Goal: Transaction & Acquisition: Download file/media

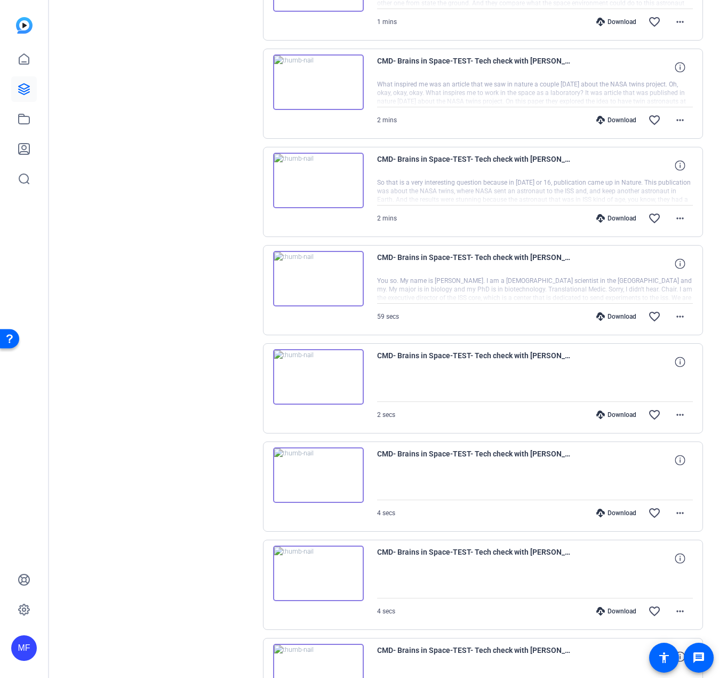
scroll to position [1151, 0]
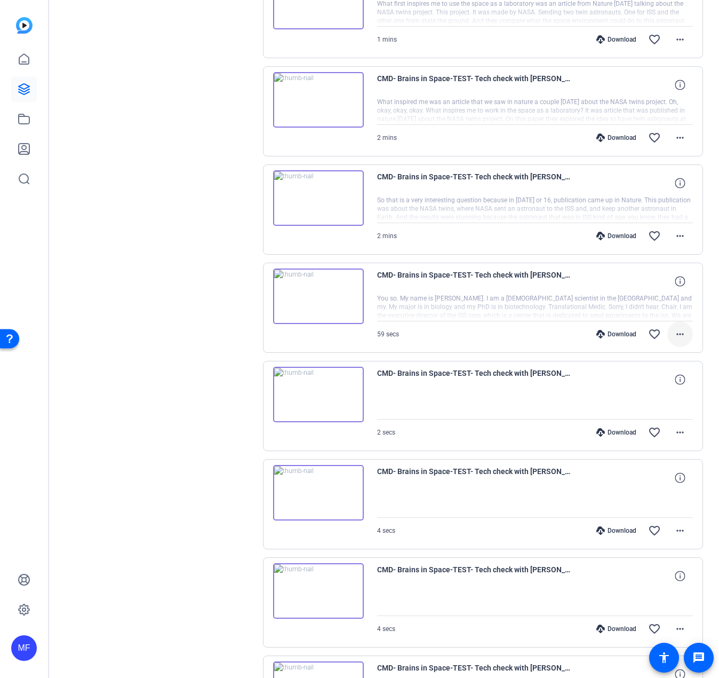
click at [680, 335] on mat-icon "more_horiz" at bounding box center [680, 334] width 13 height 13
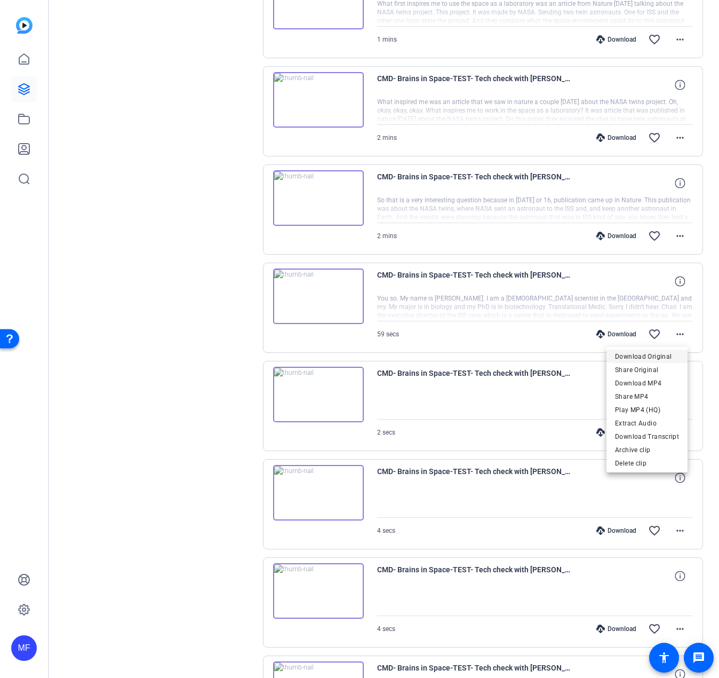
click at [654, 358] on span "Download Original" at bounding box center [647, 356] width 64 height 13
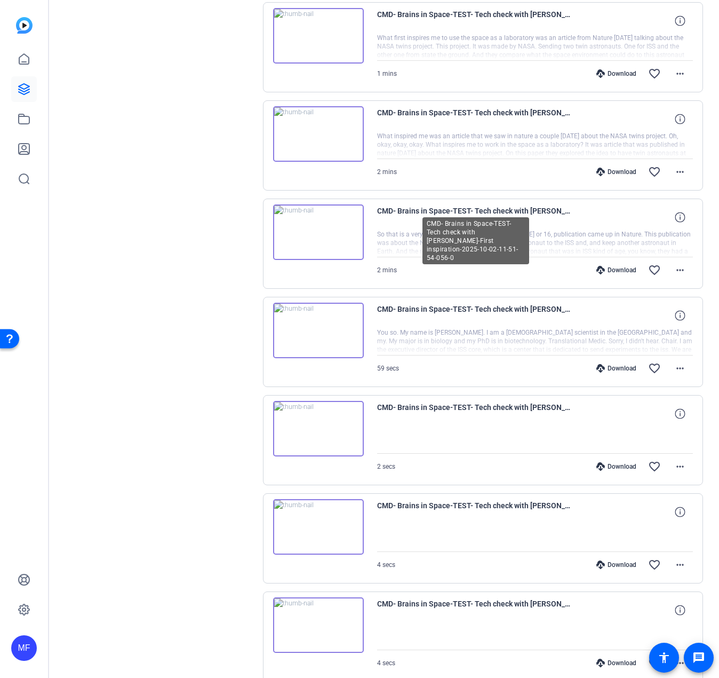
scroll to position [1097, 0]
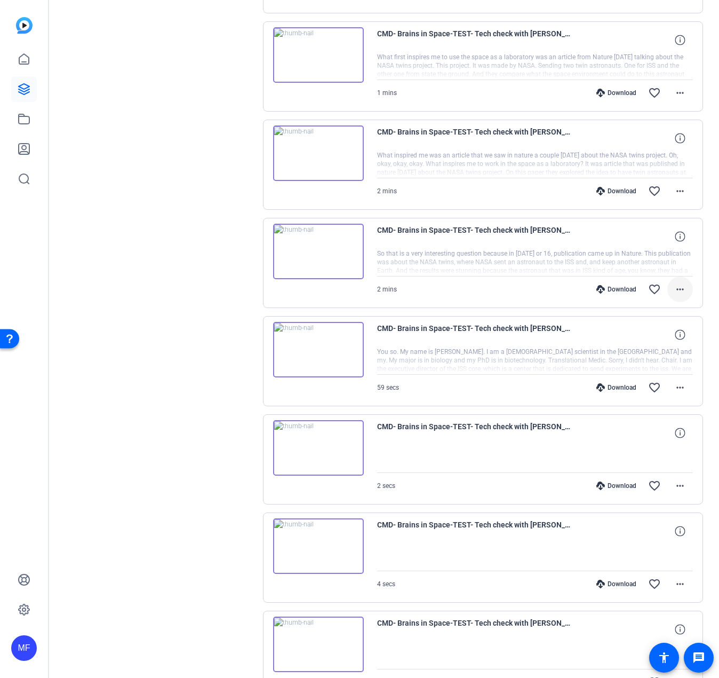
click at [675, 294] on mat-icon "more_horiz" at bounding box center [680, 289] width 13 height 13
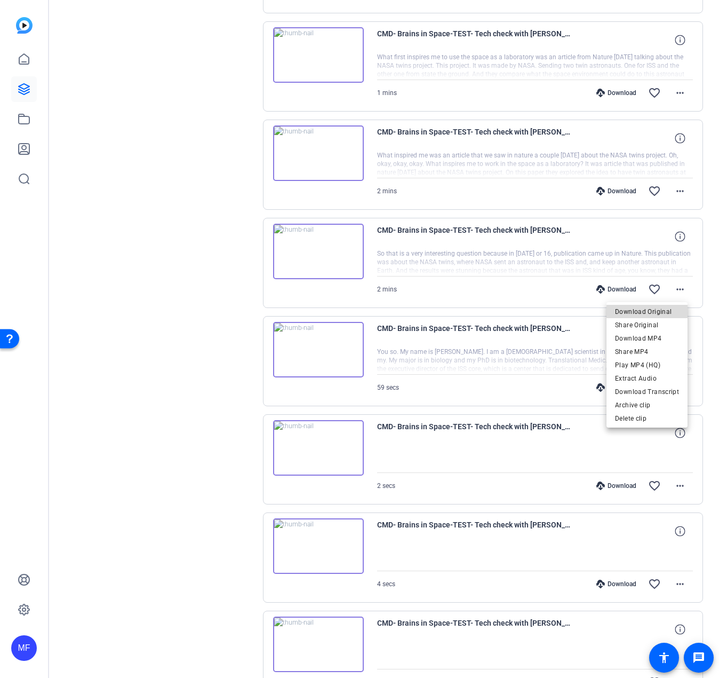
click at [650, 312] on span "Download Original" at bounding box center [647, 311] width 64 height 13
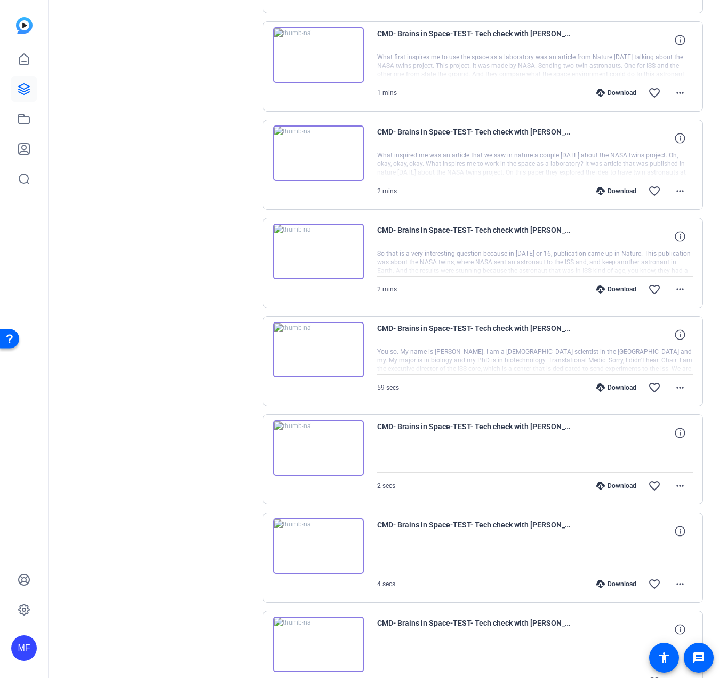
scroll to position [1044, 0]
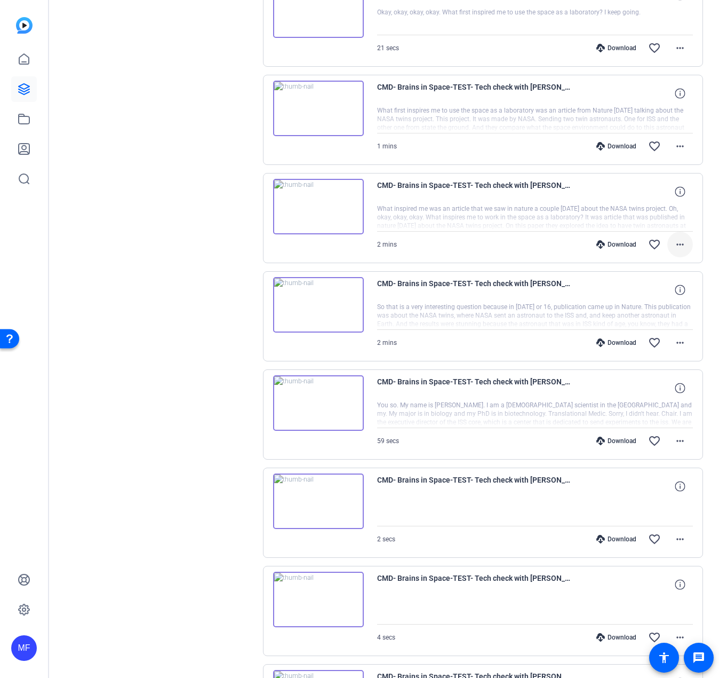
click at [678, 248] on mat-icon "more_horiz" at bounding box center [680, 244] width 13 height 13
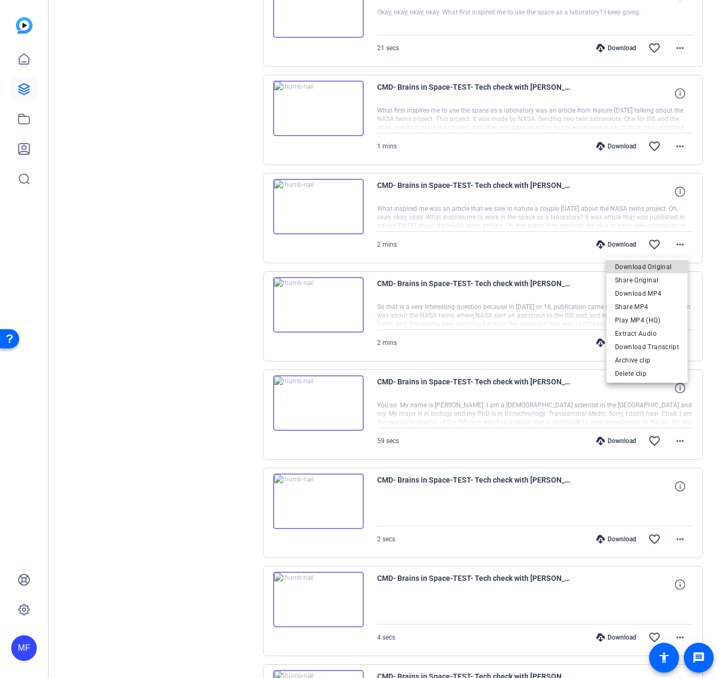
click at [662, 265] on span "Download Original" at bounding box center [647, 266] width 64 height 13
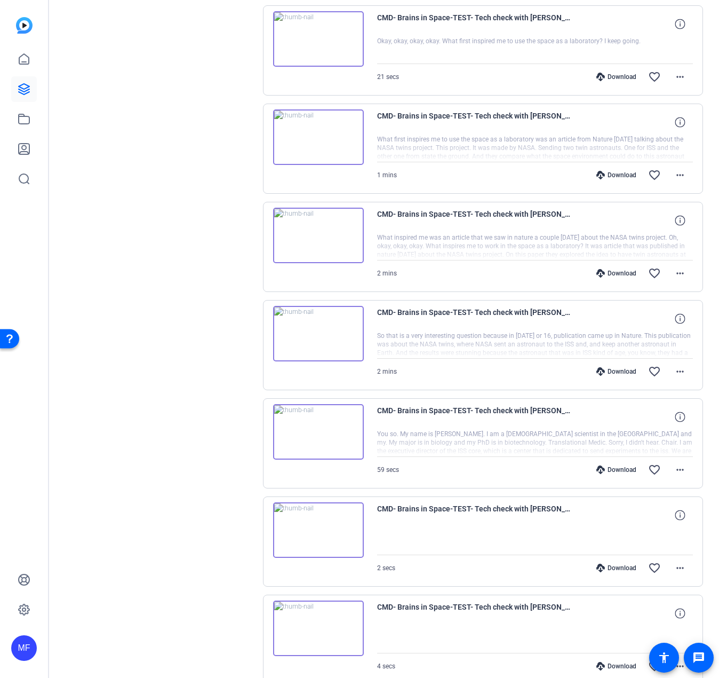
scroll to position [990, 0]
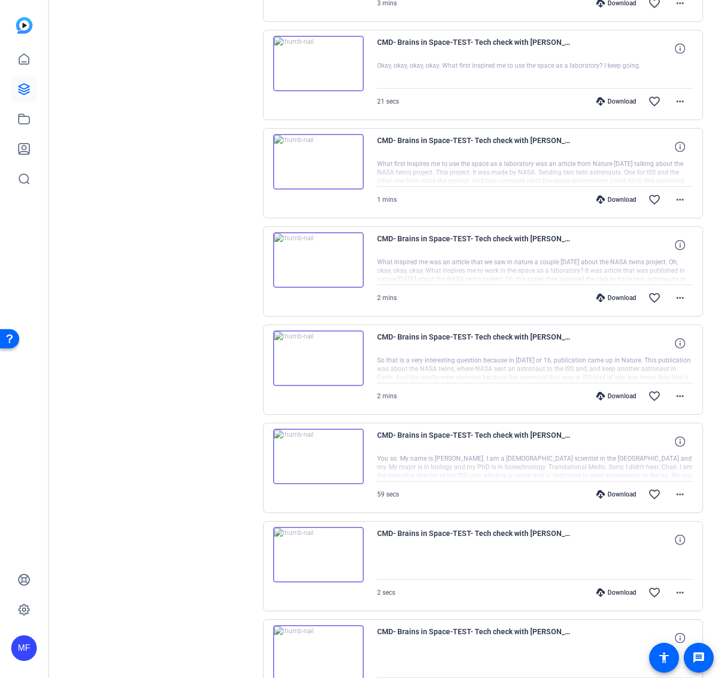
click at [110, 433] on div "Sessions Scripts Sessions more_horiz RECORDING: [PERSON_NAME] [DATE] 3:12 PM En…" at bounding box center [159, 62] width 178 height 1951
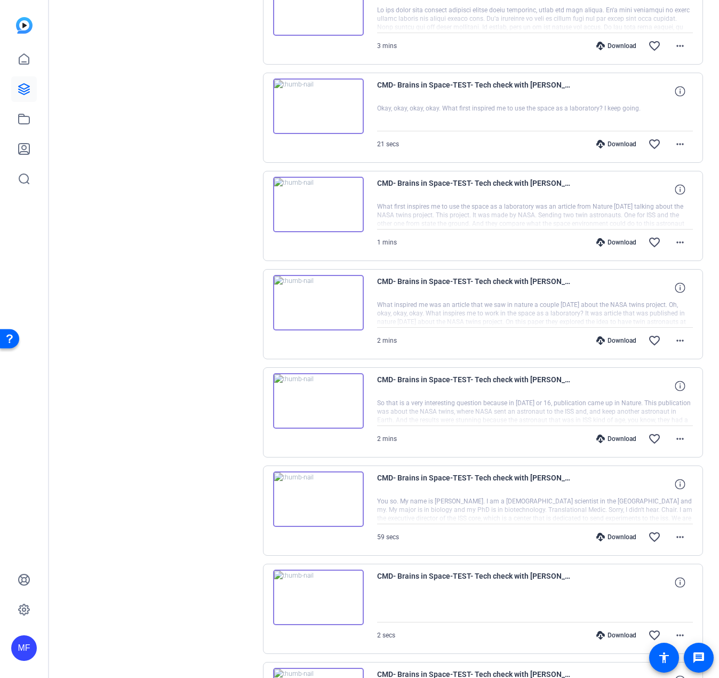
scroll to position [884, 0]
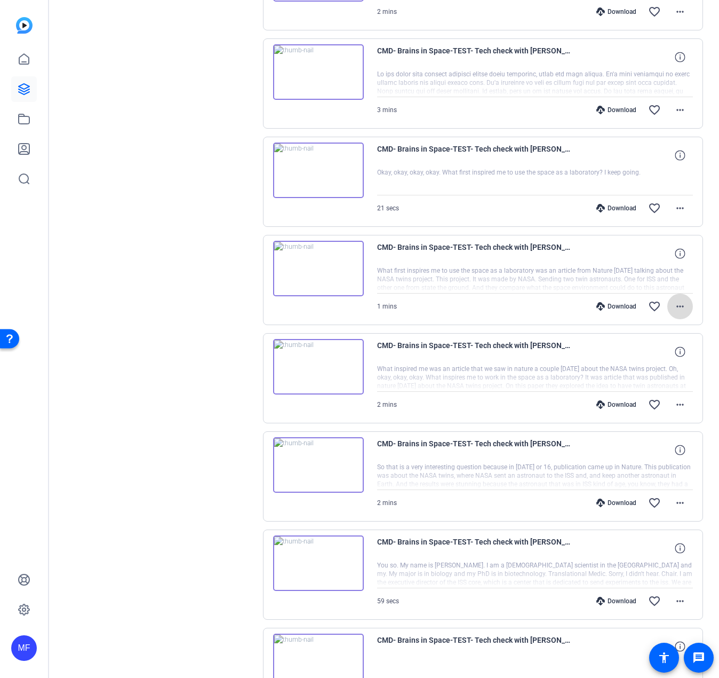
click at [680, 306] on mat-icon "more_horiz" at bounding box center [680, 306] width 13 height 13
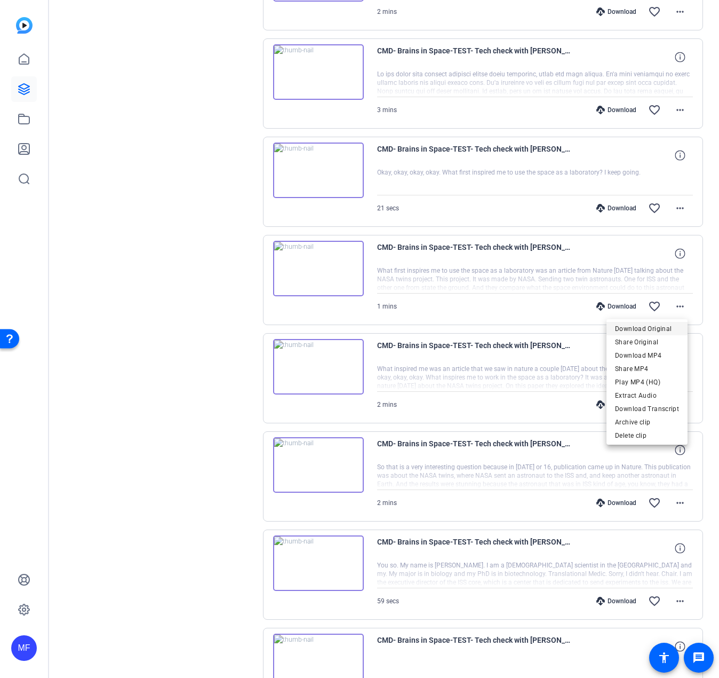
click at [654, 333] on span "Download Original" at bounding box center [647, 328] width 64 height 13
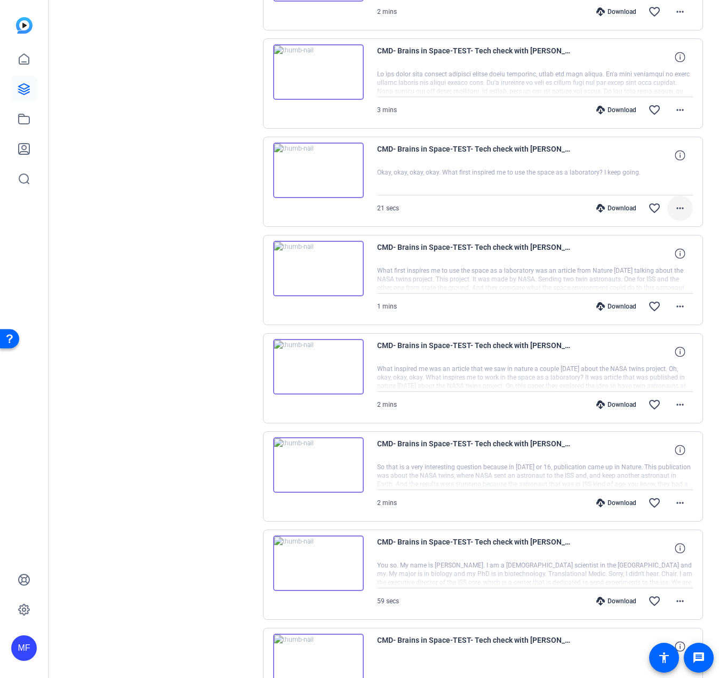
click at [676, 208] on mat-icon "more_horiz" at bounding box center [680, 208] width 13 height 13
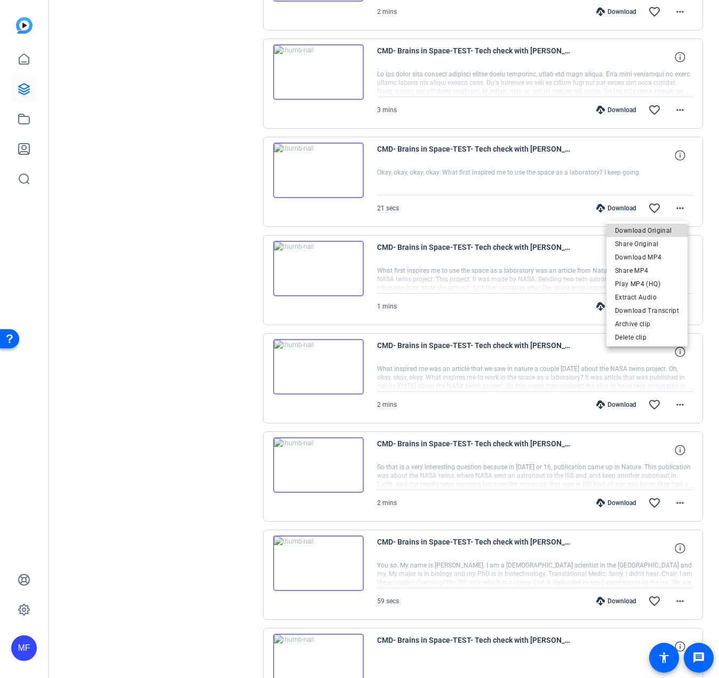
click at [669, 233] on span "Download Original" at bounding box center [647, 230] width 64 height 13
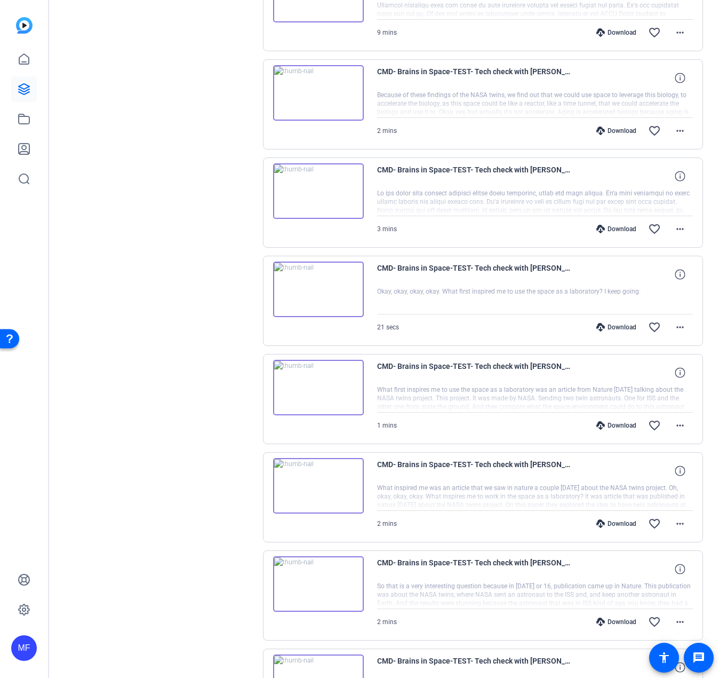
scroll to position [724, 0]
